Goal: Information Seeking & Learning: Learn about a topic

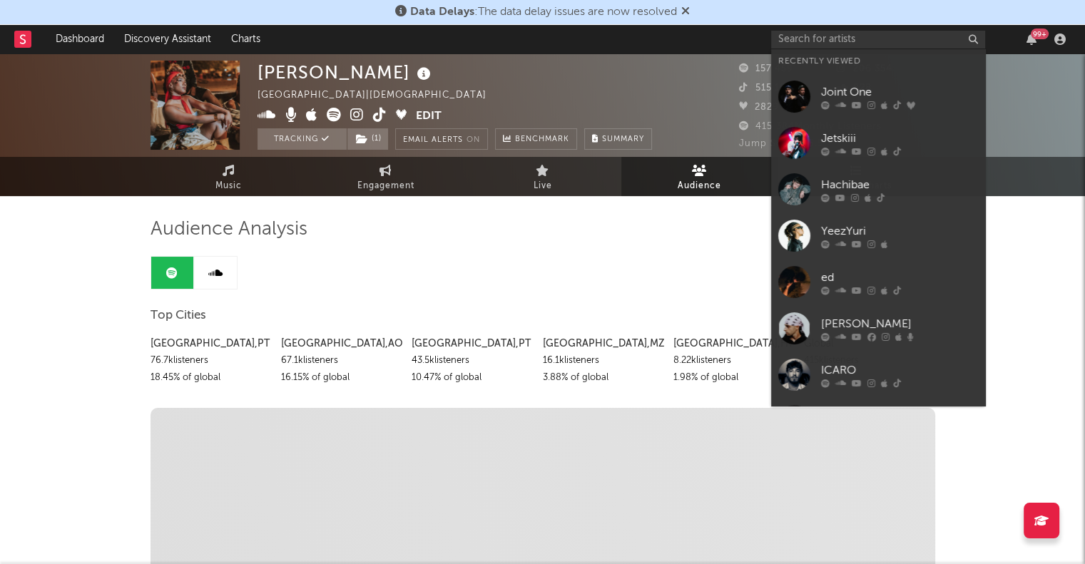
type input "h"
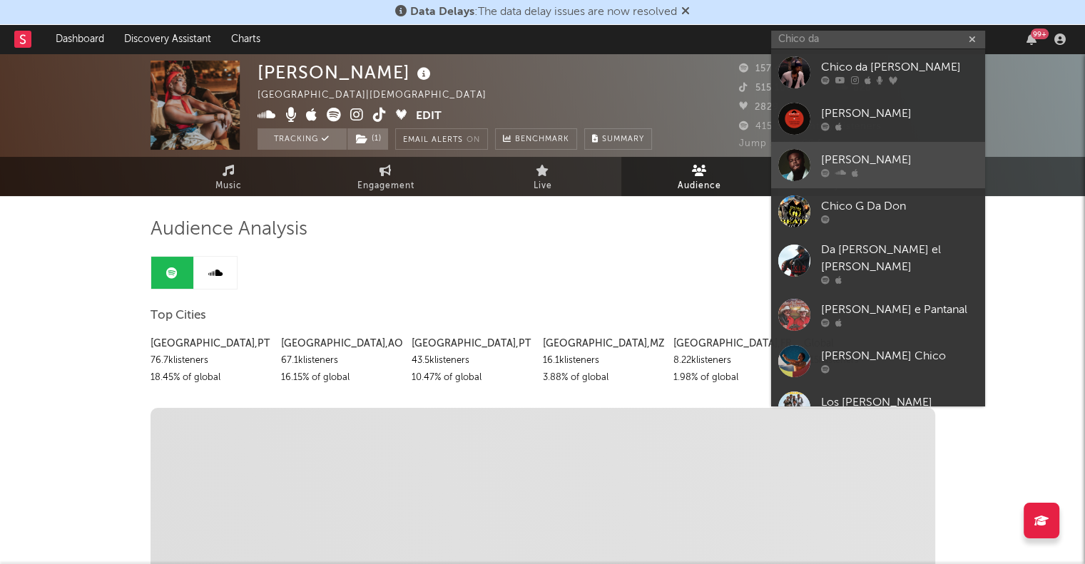
type input "Chico da"
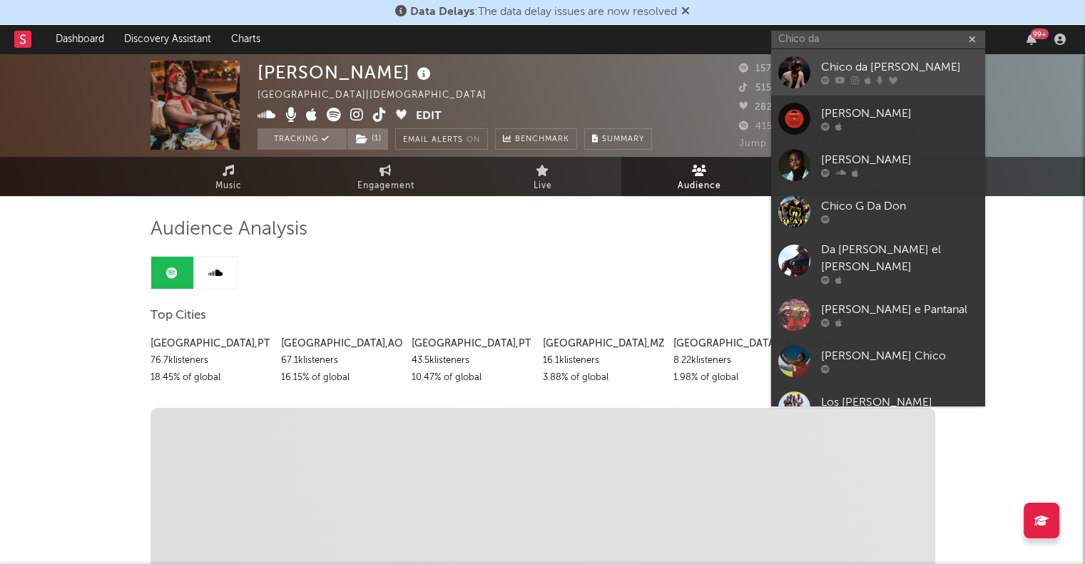
click at [881, 68] on div "Chico da [PERSON_NAME]" at bounding box center [899, 67] width 157 height 17
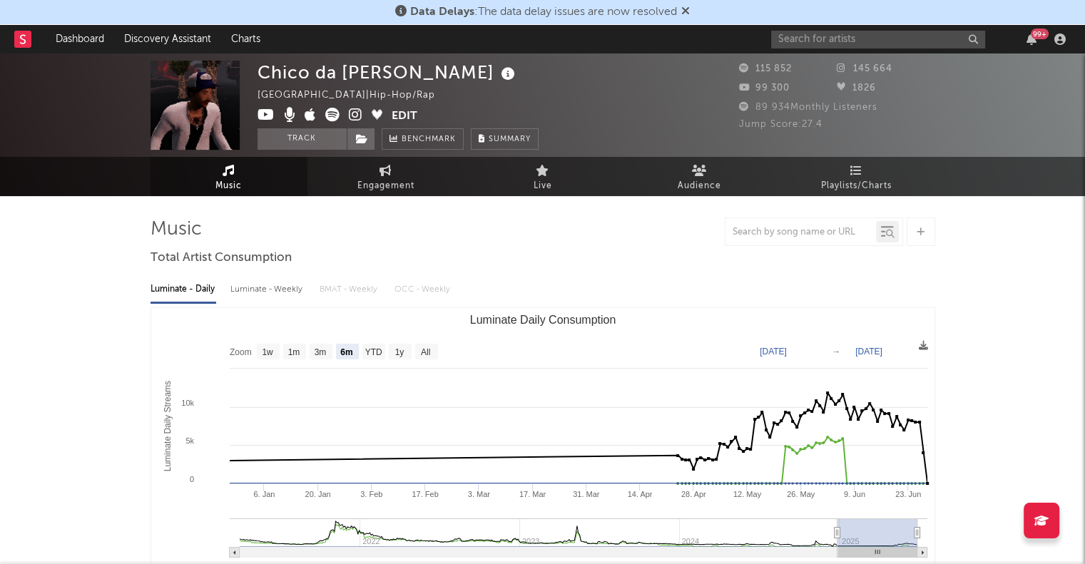
select select "6m"
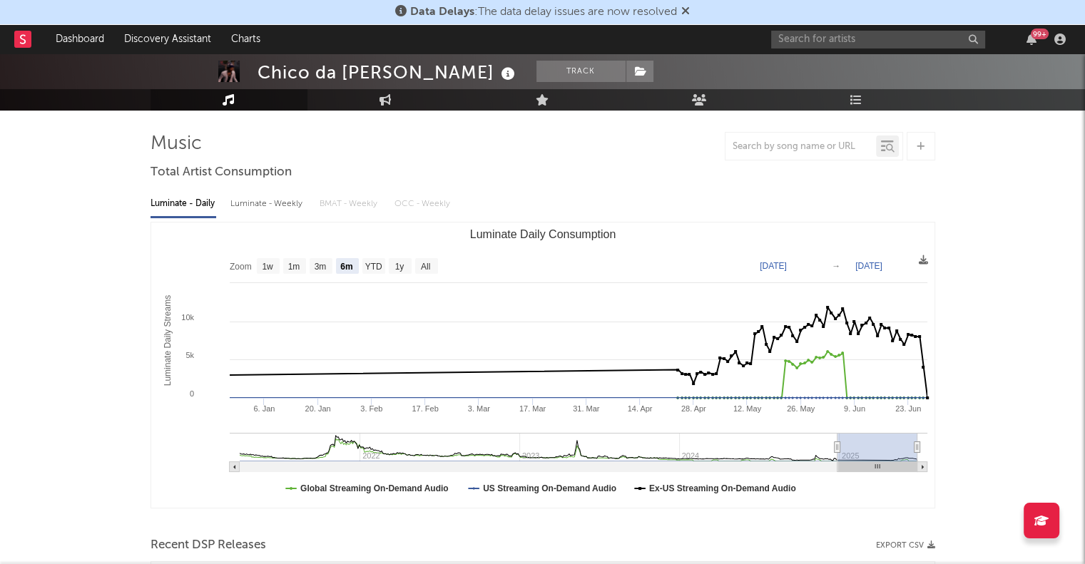
scroll to position [86, 0]
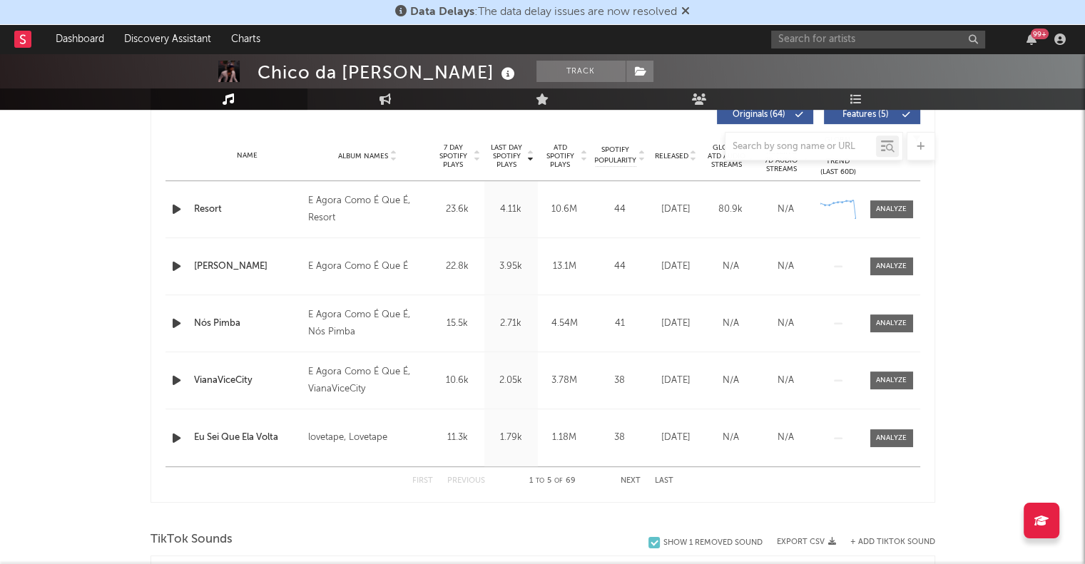
scroll to position [556, 0]
click at [873, 39] on input "text" at bounding box center [878, 40] width 214 height 18
click at [742, 479] on div "First Previous 1 to 5 of 69 Next Last" at bounding box center [542, 480] width 754 height 29
click at [633, 481] on button "Next" at bounding box center [630, 481] width 20 height 8
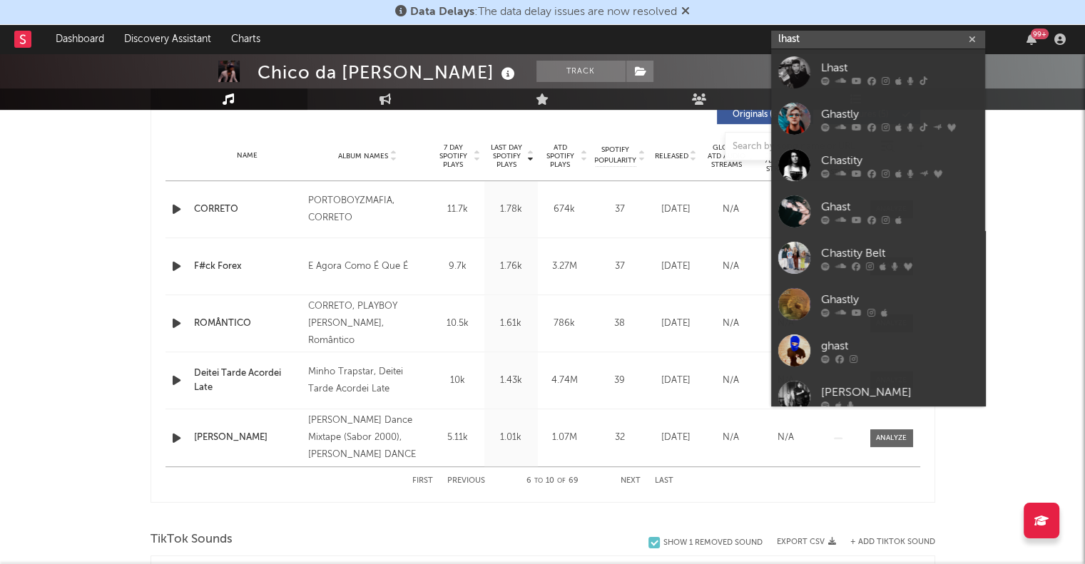
click at [851, 36] on input "lhast" at bounding box center [878, 40] width 214 height 18
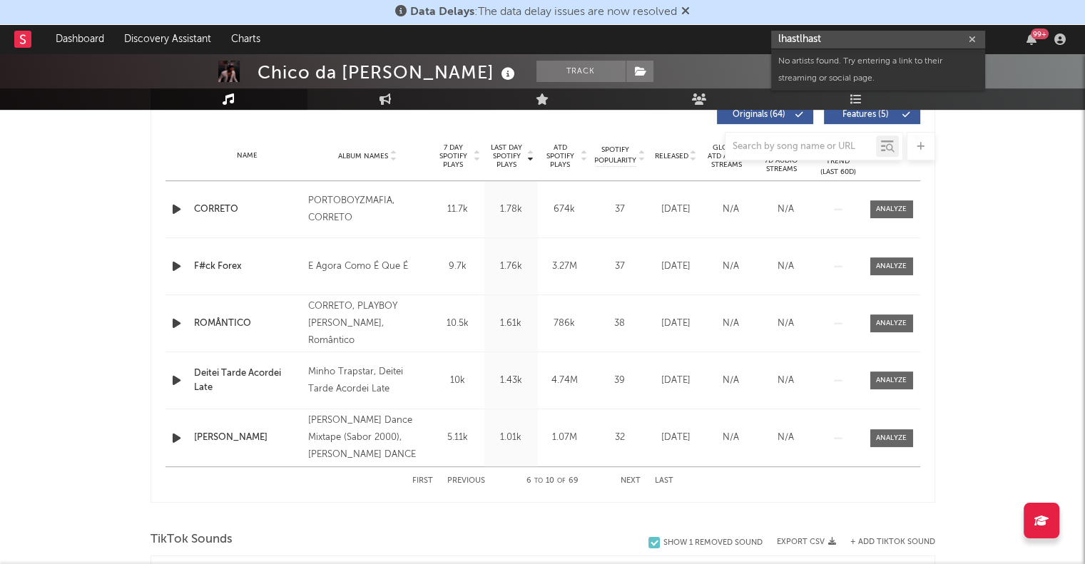
click at [419, 483] on button "First" at bounding box center [422, 481] width 21 height 8
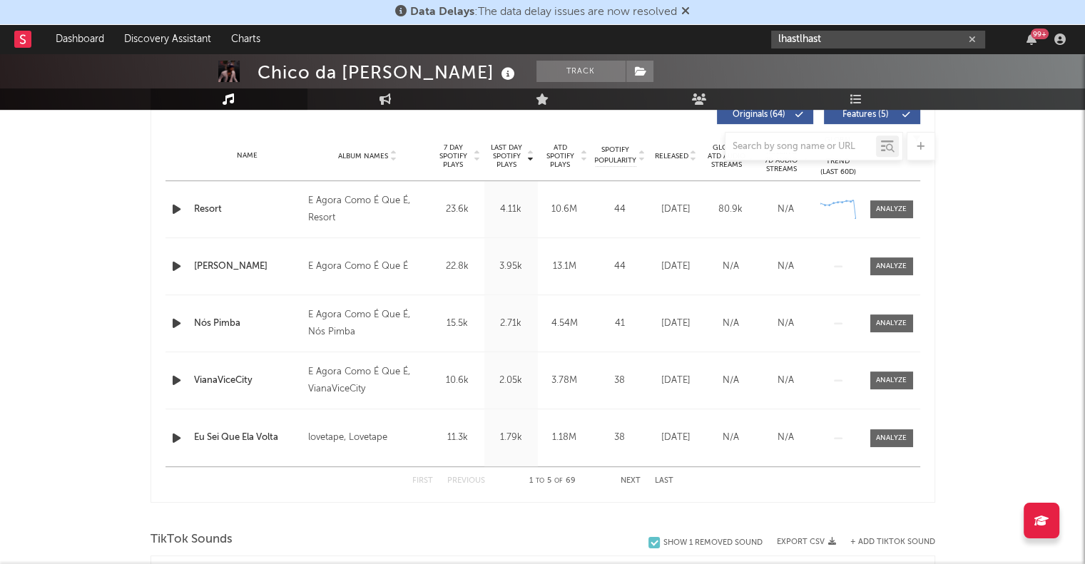
drag, startPoint x: 825, startPoint y: 33, endPoint x: 803, endPoint y: 36, distance: 22.4
click at [803, 36] on input "lhastlhast" at bounding box center [878, 40] width 214 height 18
type input "lhast"
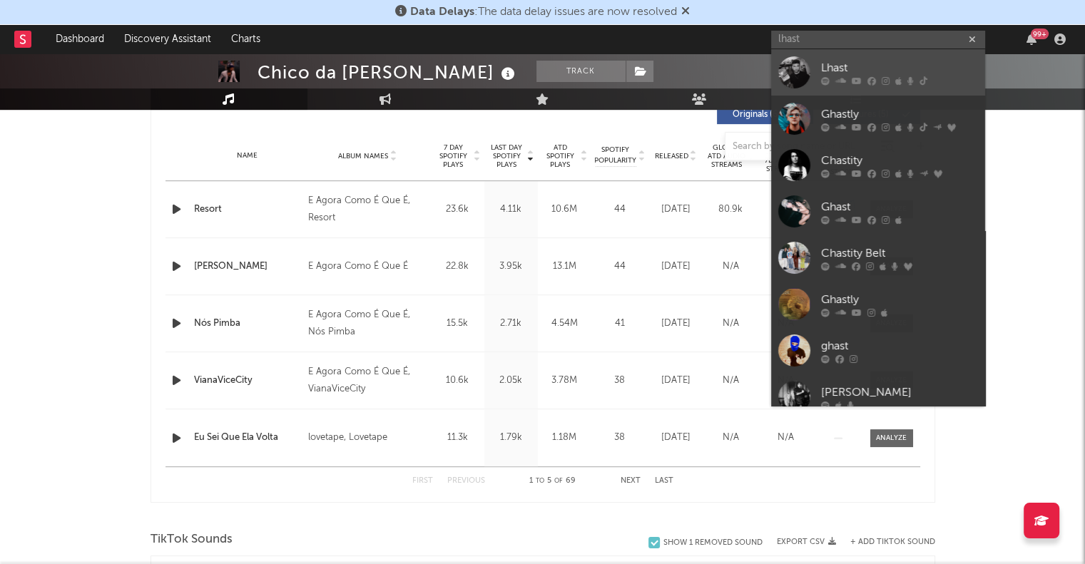
click at [847, 73] on div "Lhast" at bounding box center [899, 67] width 157 height 17
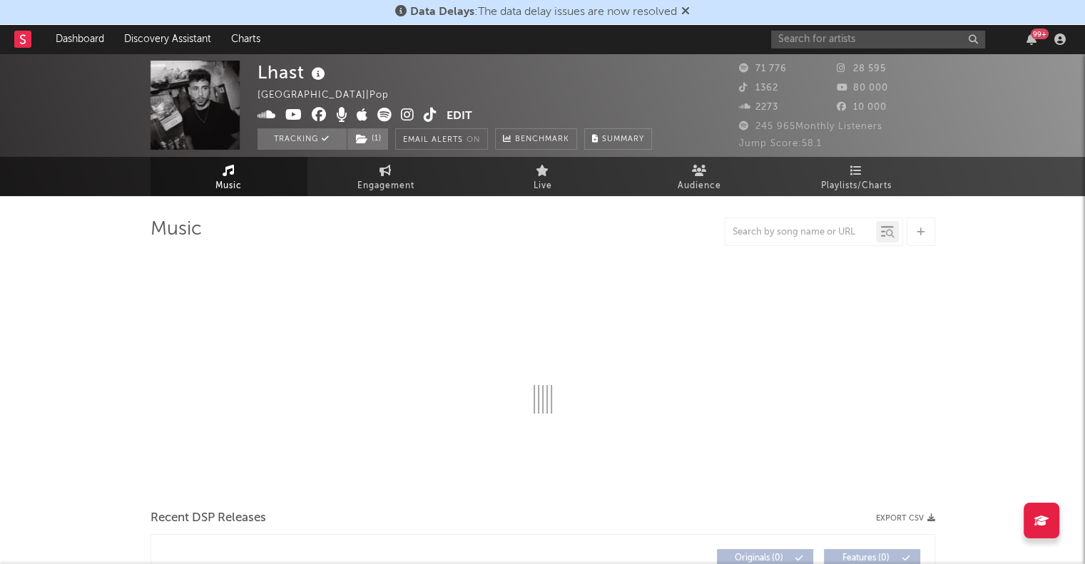
select select "6m"
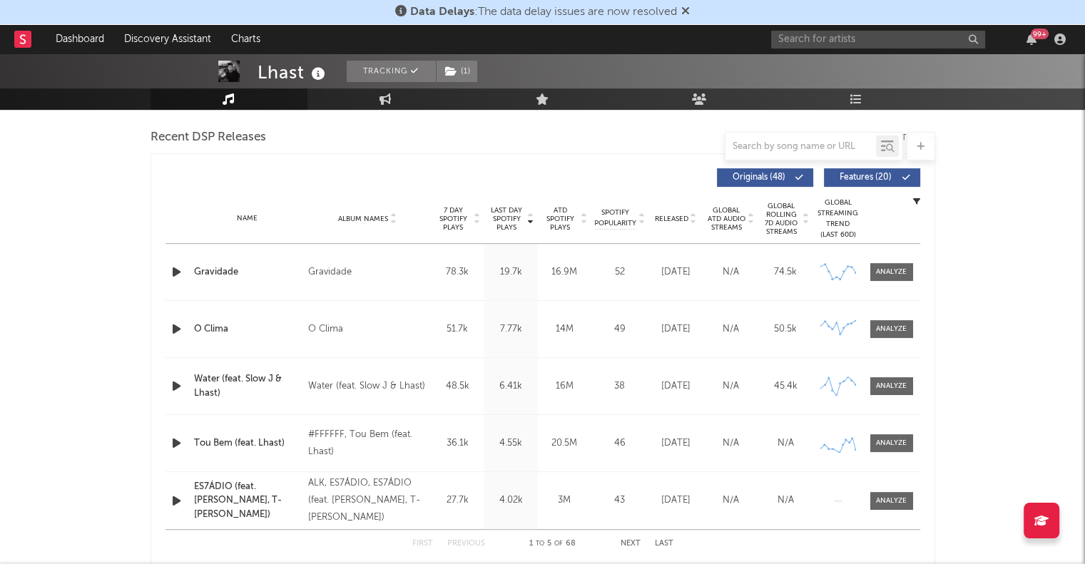
scroll to position [528, 0]
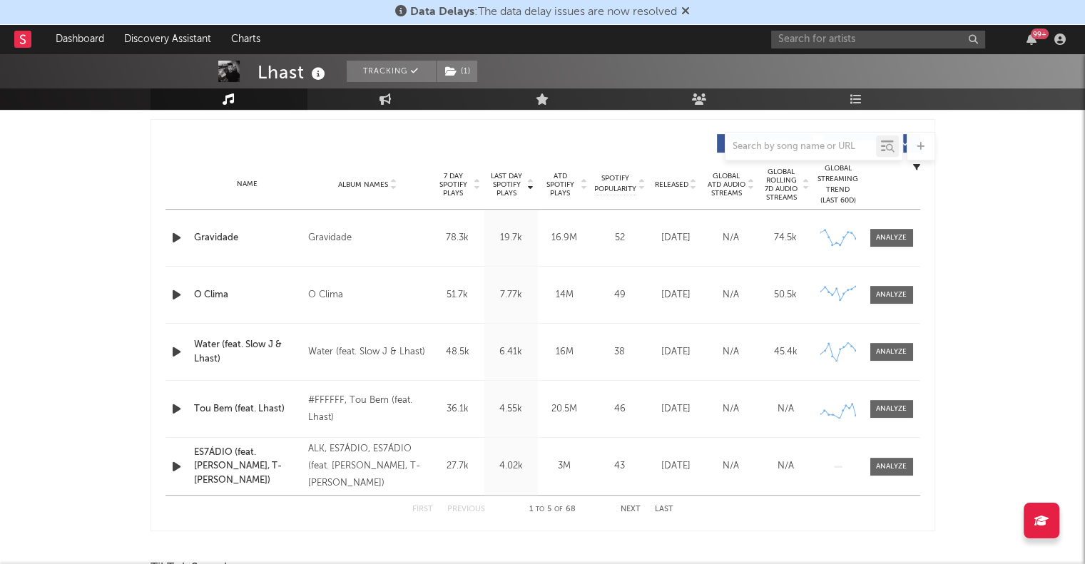
click at [632, 510] on button "Next" at bounding box center [630, 510] width 20 height 8
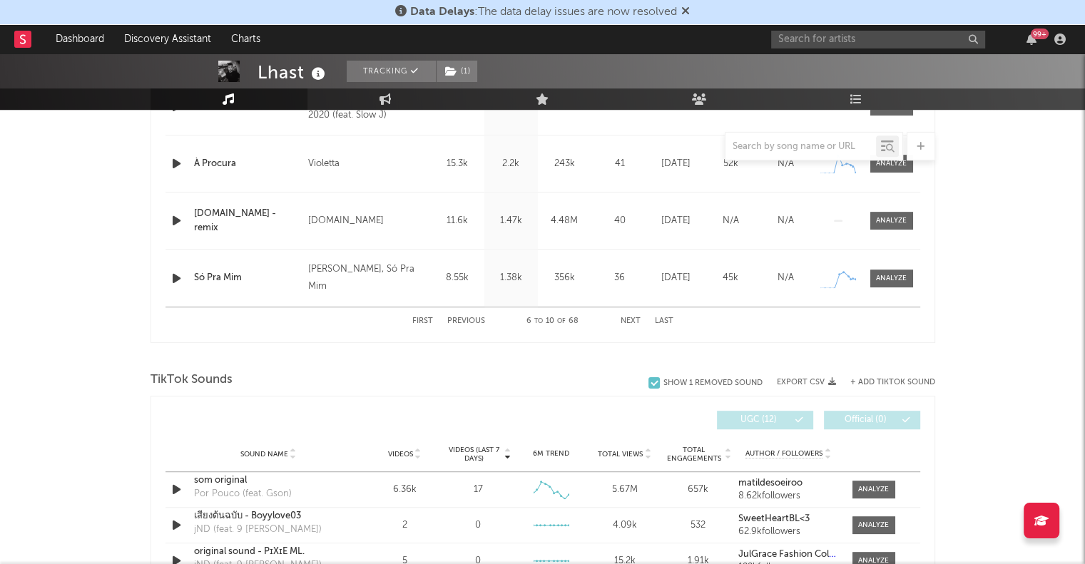
scroll to position [732, 0]
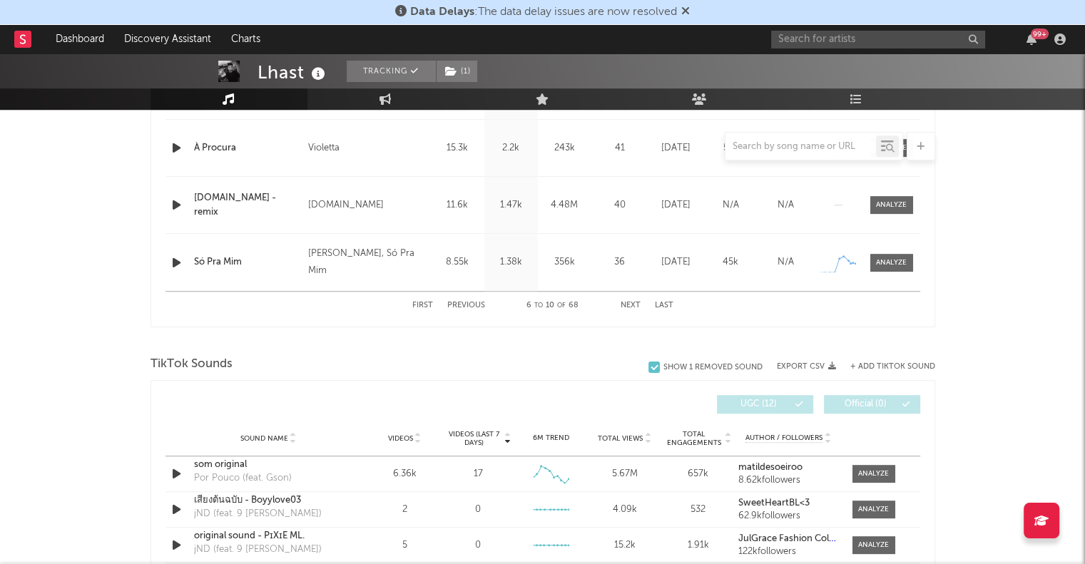
click at [635, 304] on button "Next" at bounding box center [630, 306] width 20 height 8
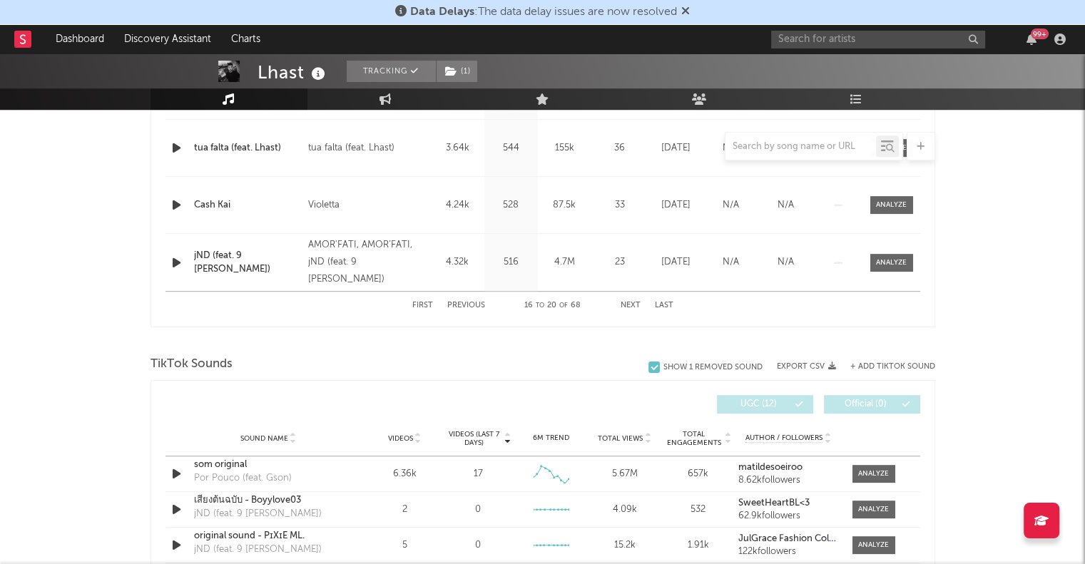
click at [468, 304] on button "Previous" at bounding box center [466, 306] width 38 height 8
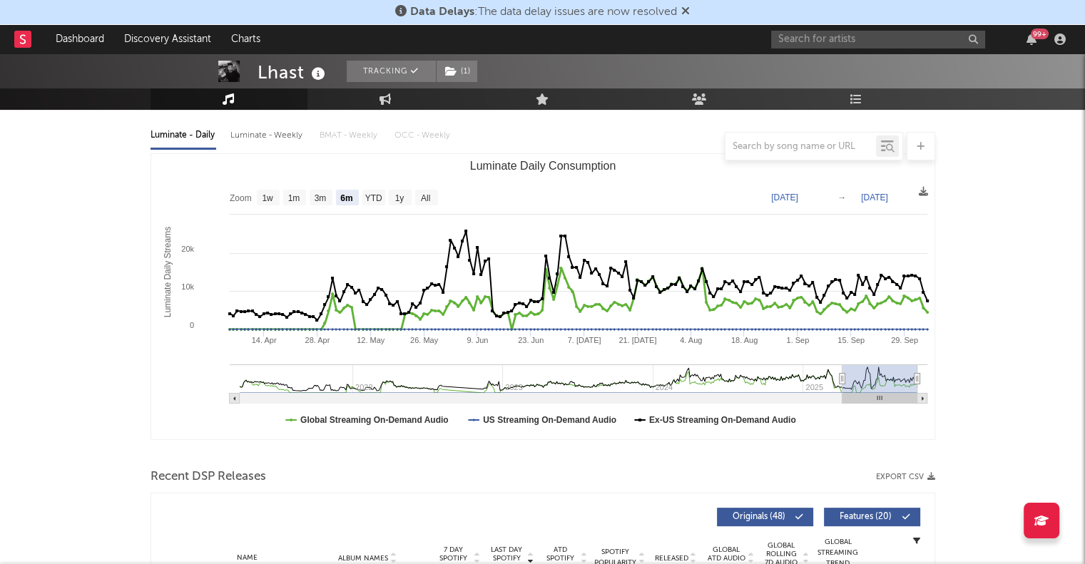
scroll to position [570, 0]
